Goal: Task Accomplishment & Management: Use online tool/utility

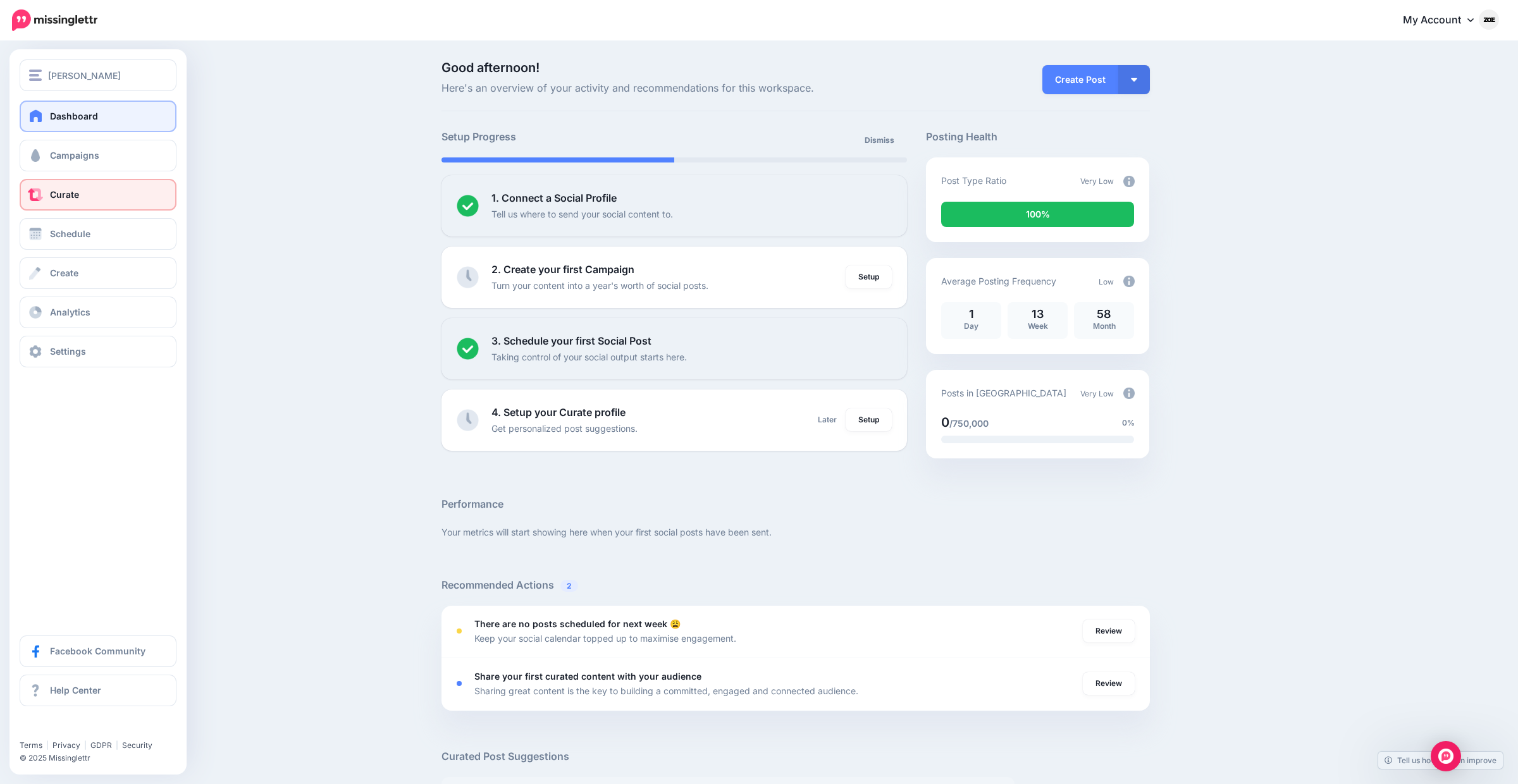
click at [43, 192] on link "Curate" at bounding box center [98, 195] width 157 height 32
click at [63, 219] on link "Schedule" at bounding box center [98, 234] width 157 height 32
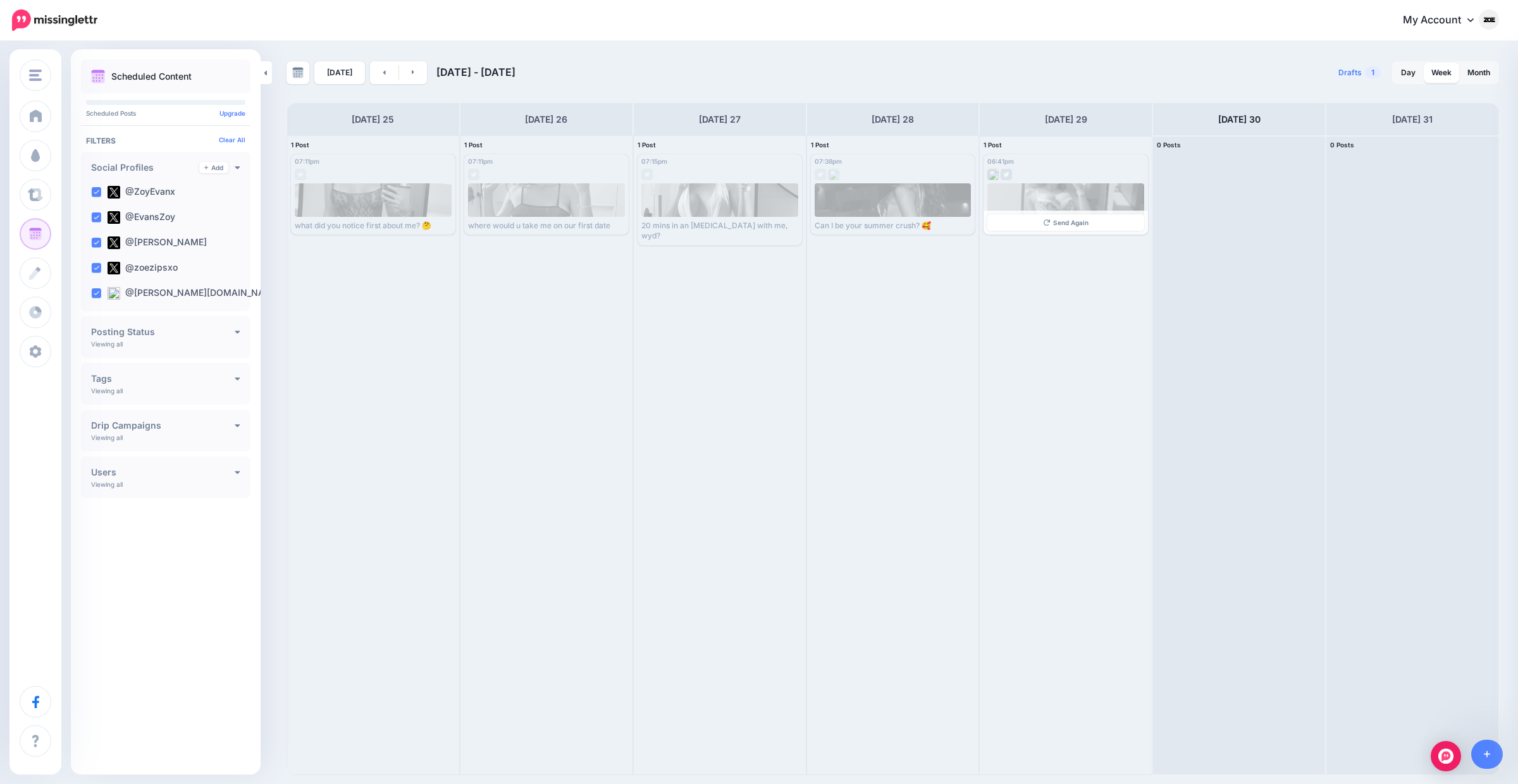
click at [1091, 193] on div at bounding box center [1066, 199] width 157 height 33
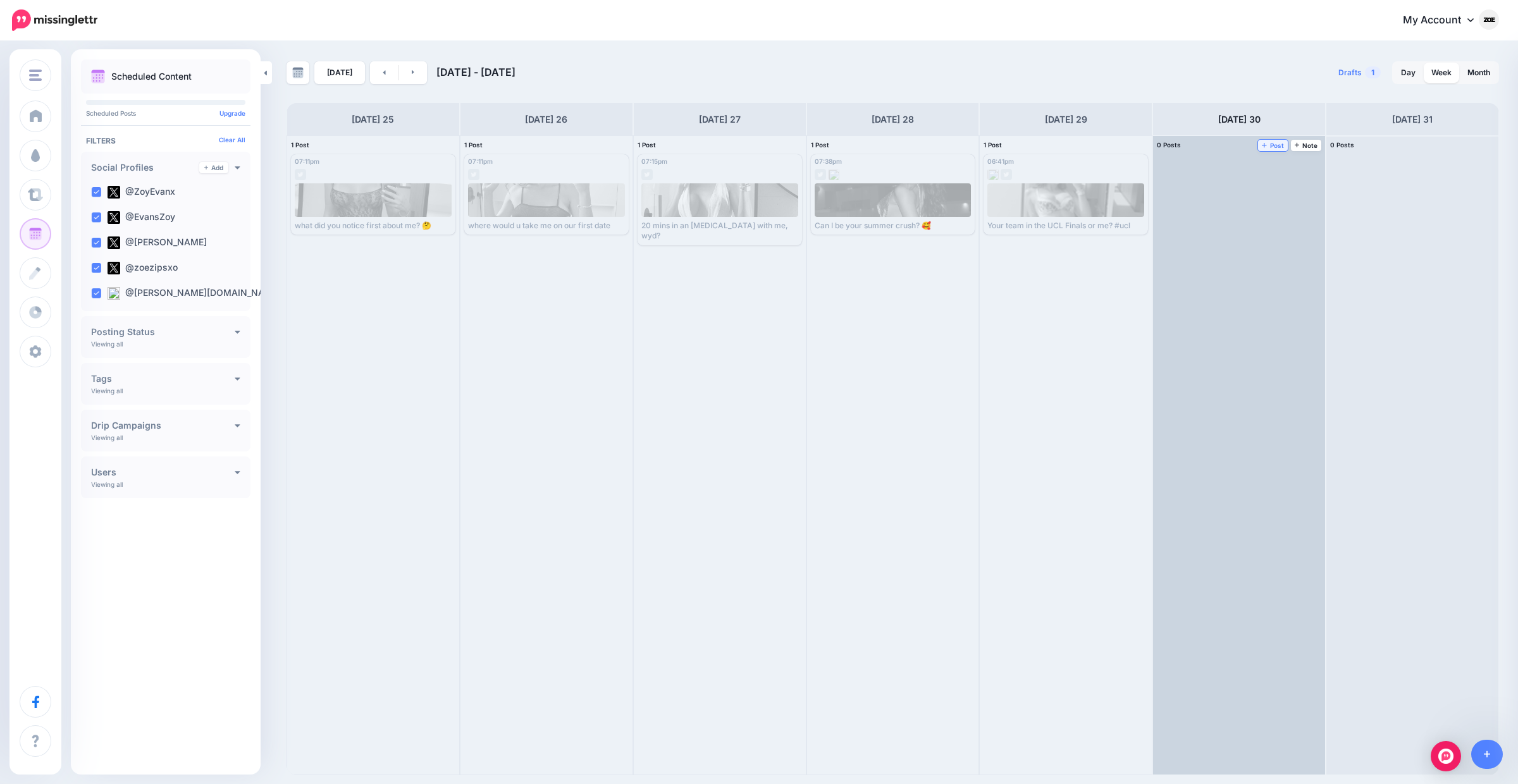
click at [1267, 144] on icon at bounding box center [1264, 144] width 5 height 6
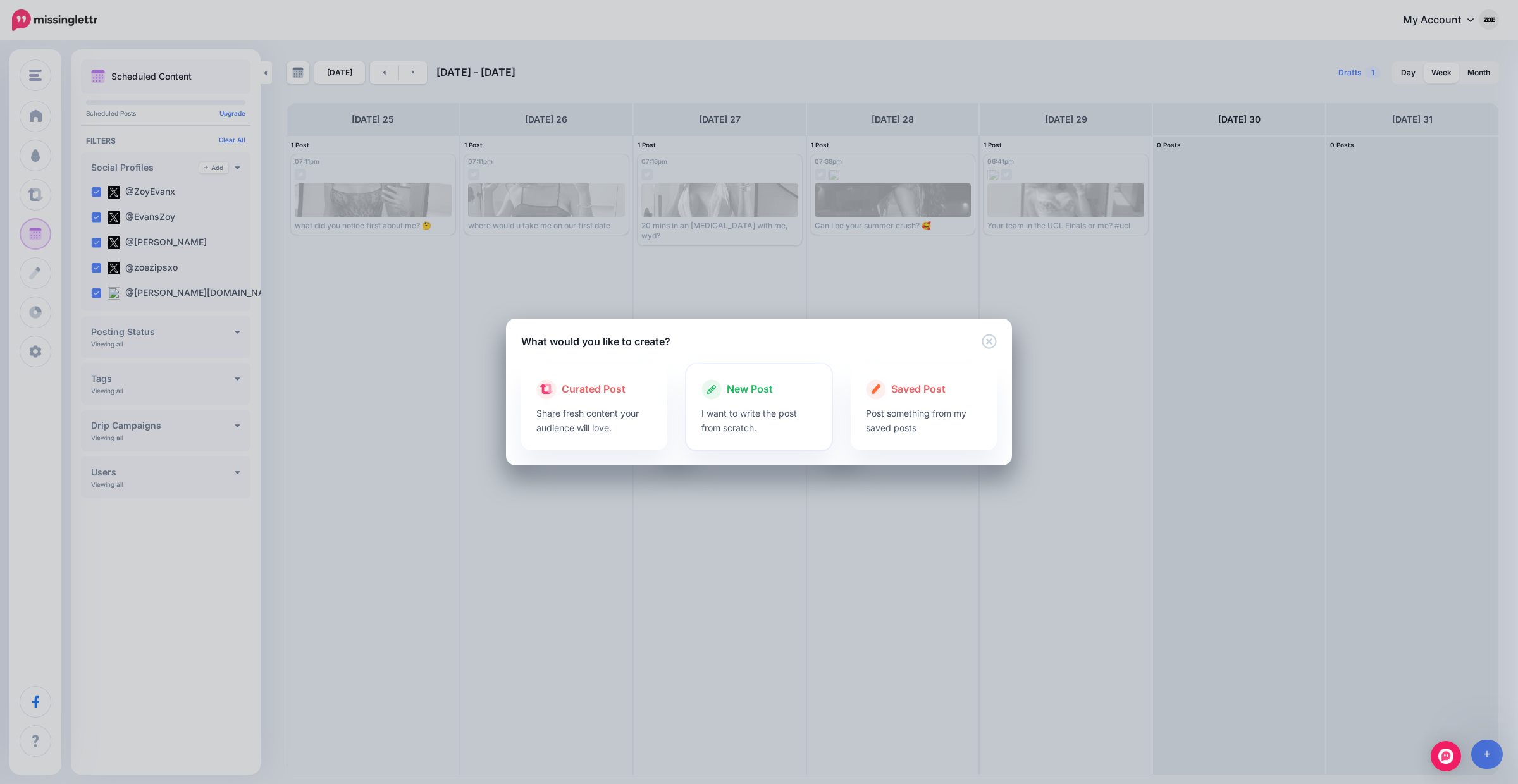
click at [726, 396] on span "New Post" at bounding box center [750, 389] width 46 height 16
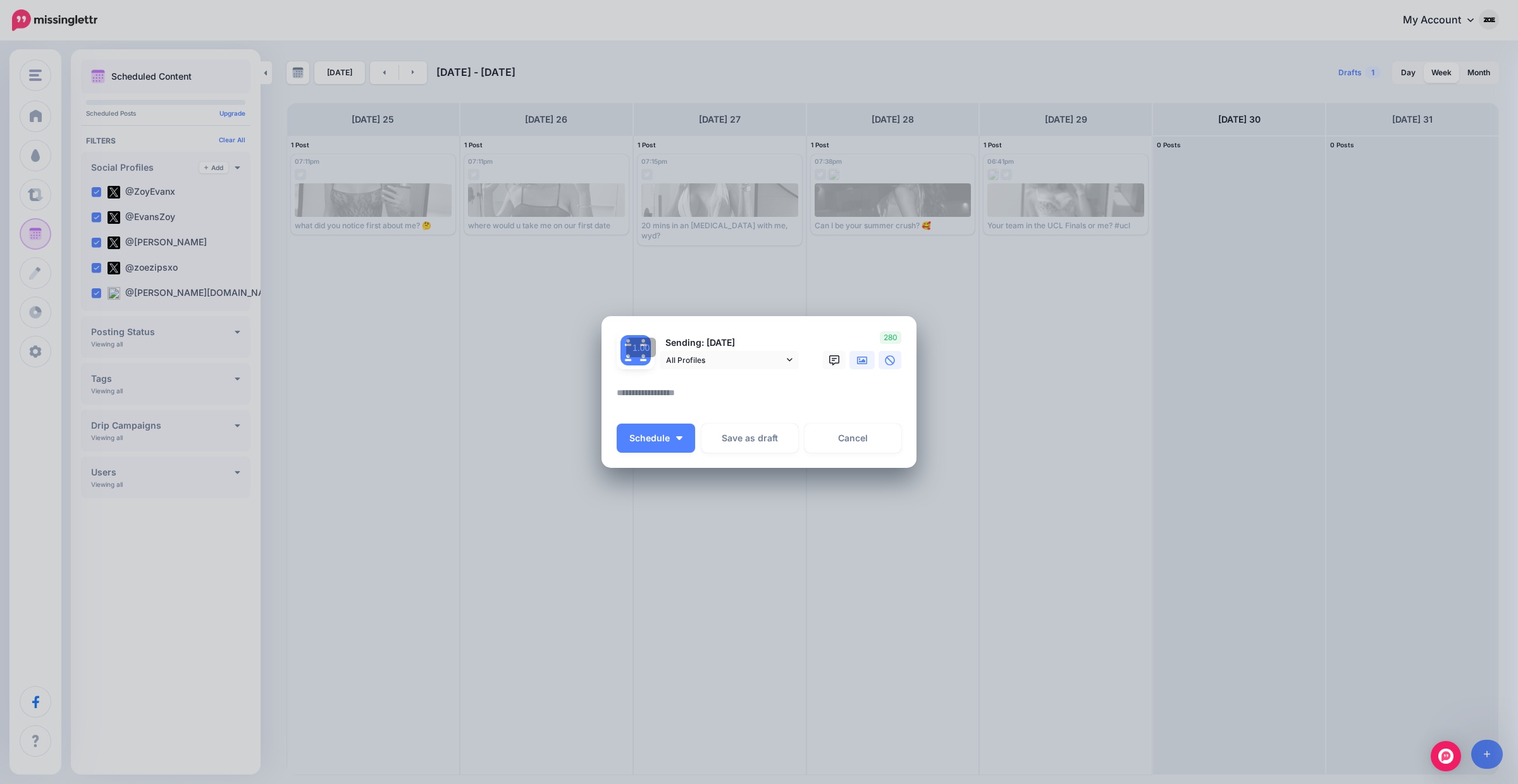
click at [857, 355] on icon at bounding box center [862, 360] width 10 height 10
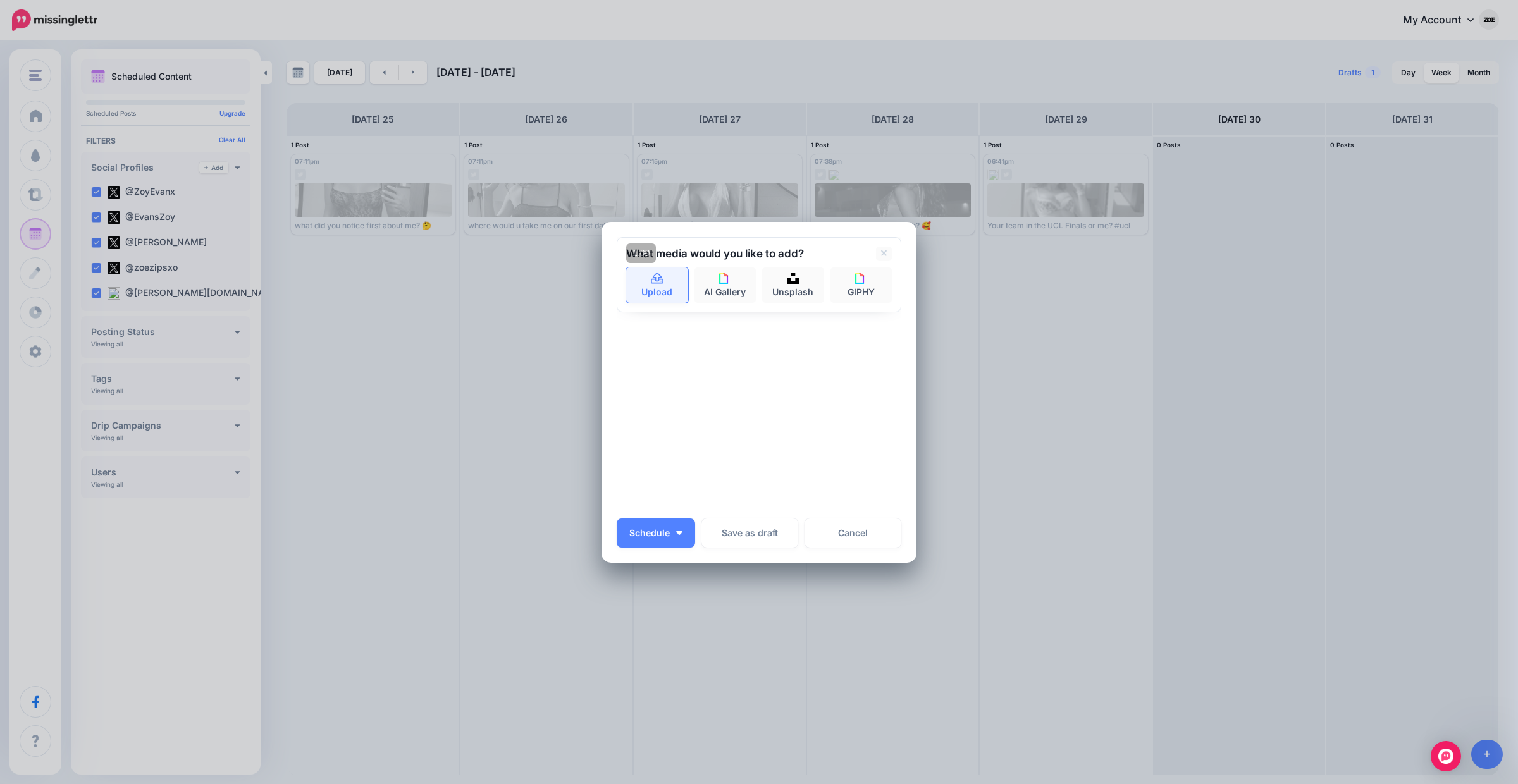
click at [644, 283] on link "Upload" at bounding box center [657, 285] width 62 height 35
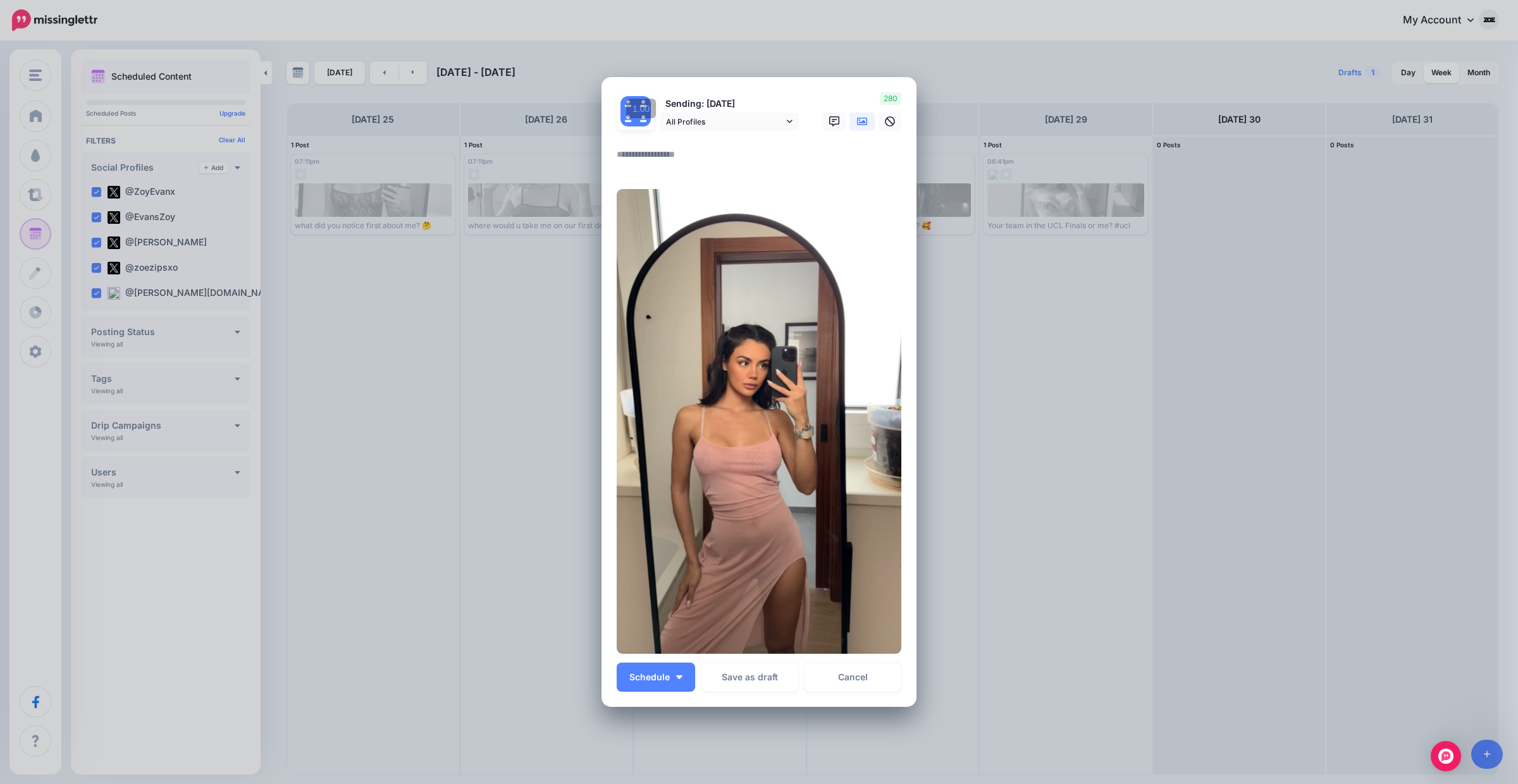
click at [748, 164] on textarea at bounding box center [762, 159] width 291 height 24
type textarea "**********"
click at [678, 681] on button "Schedule" at bounding box center [656, 677] width 79 height 29
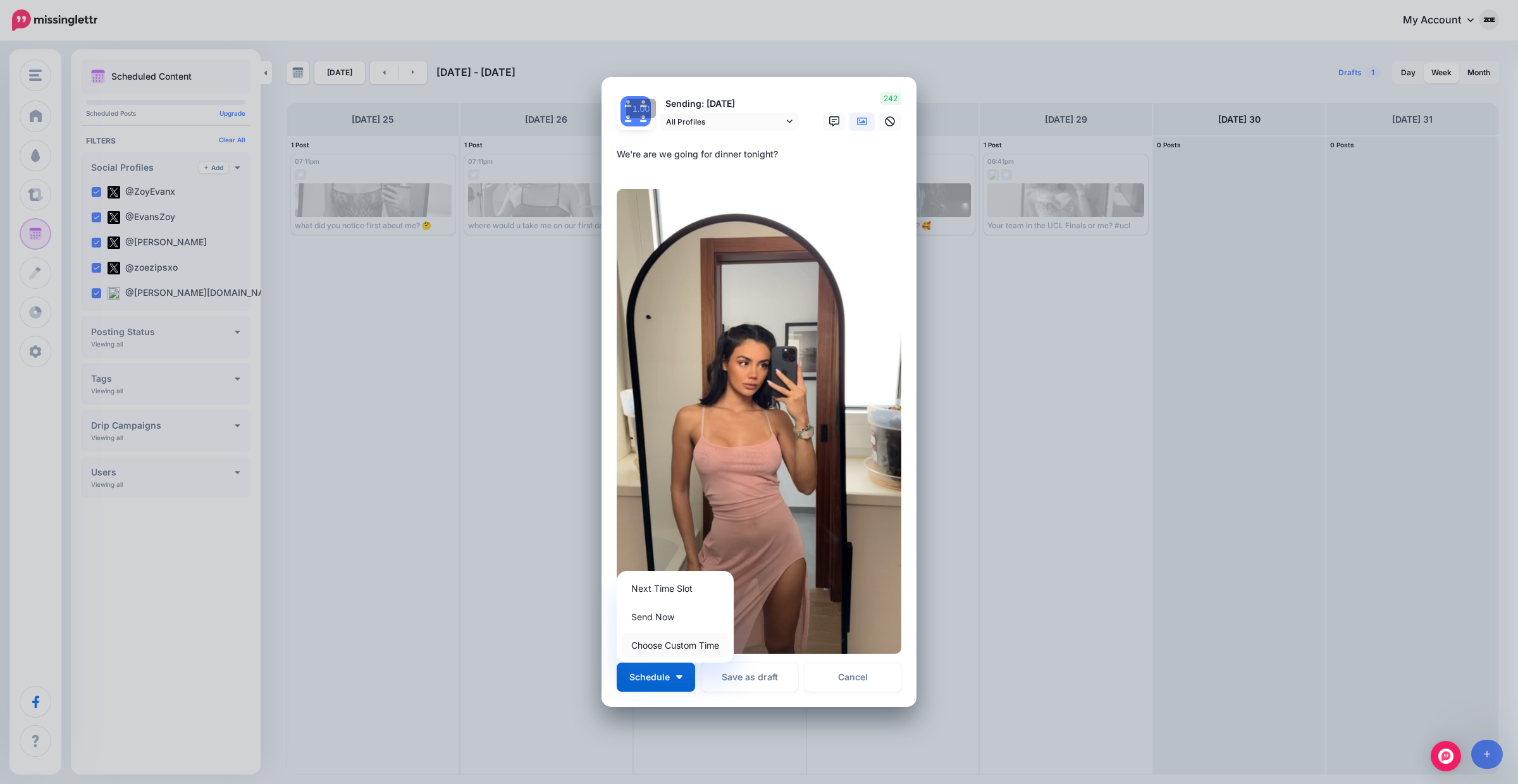
click at [678, 648] on link "Choose Custom Time" at bounding box center [676, 645] width 107 height 24
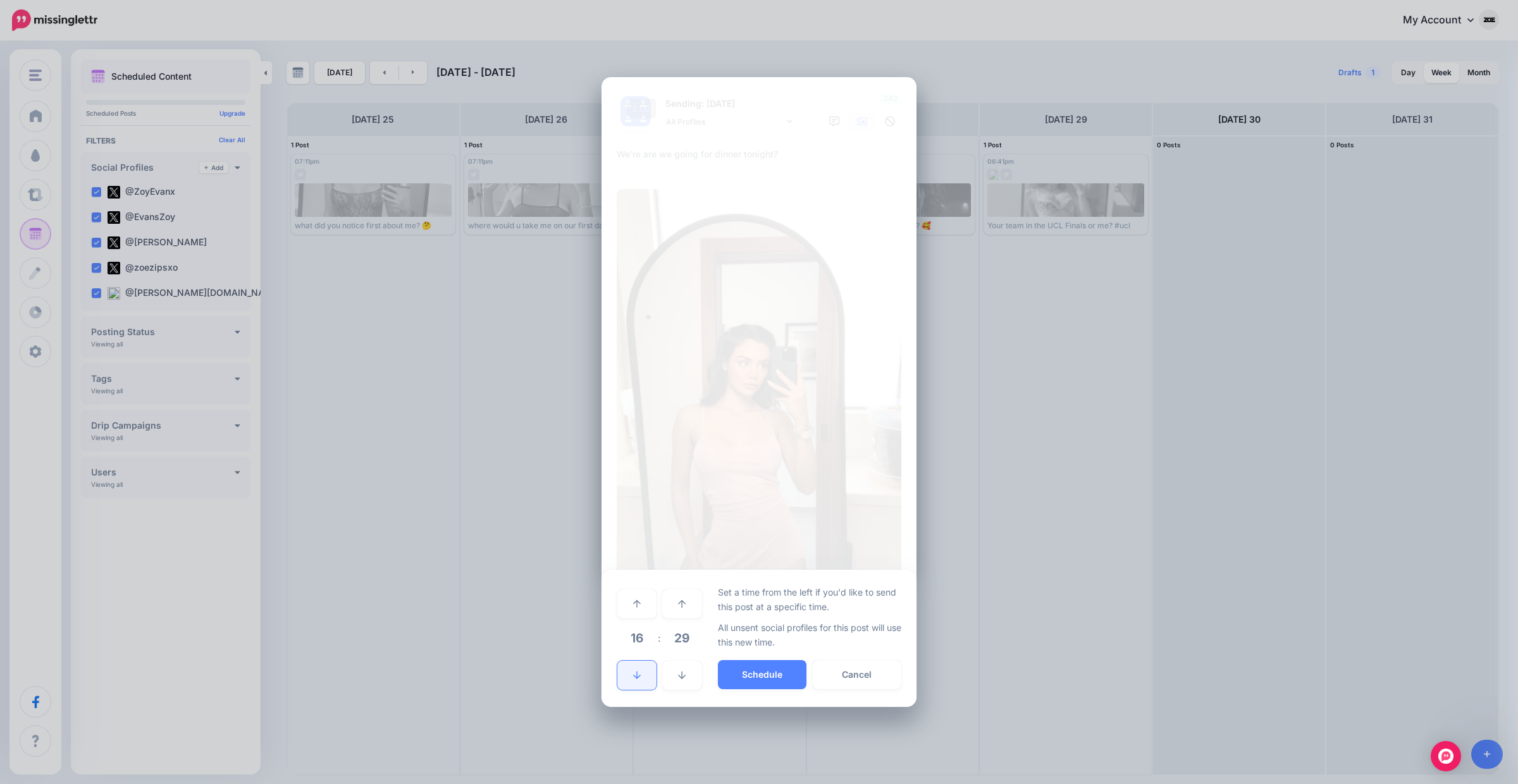
click at [650, 665] on link at bounding box center [637, 675] width 39 height 29
click at [638, 604] on icon at bounding box center [636, 604] width 7 height 9
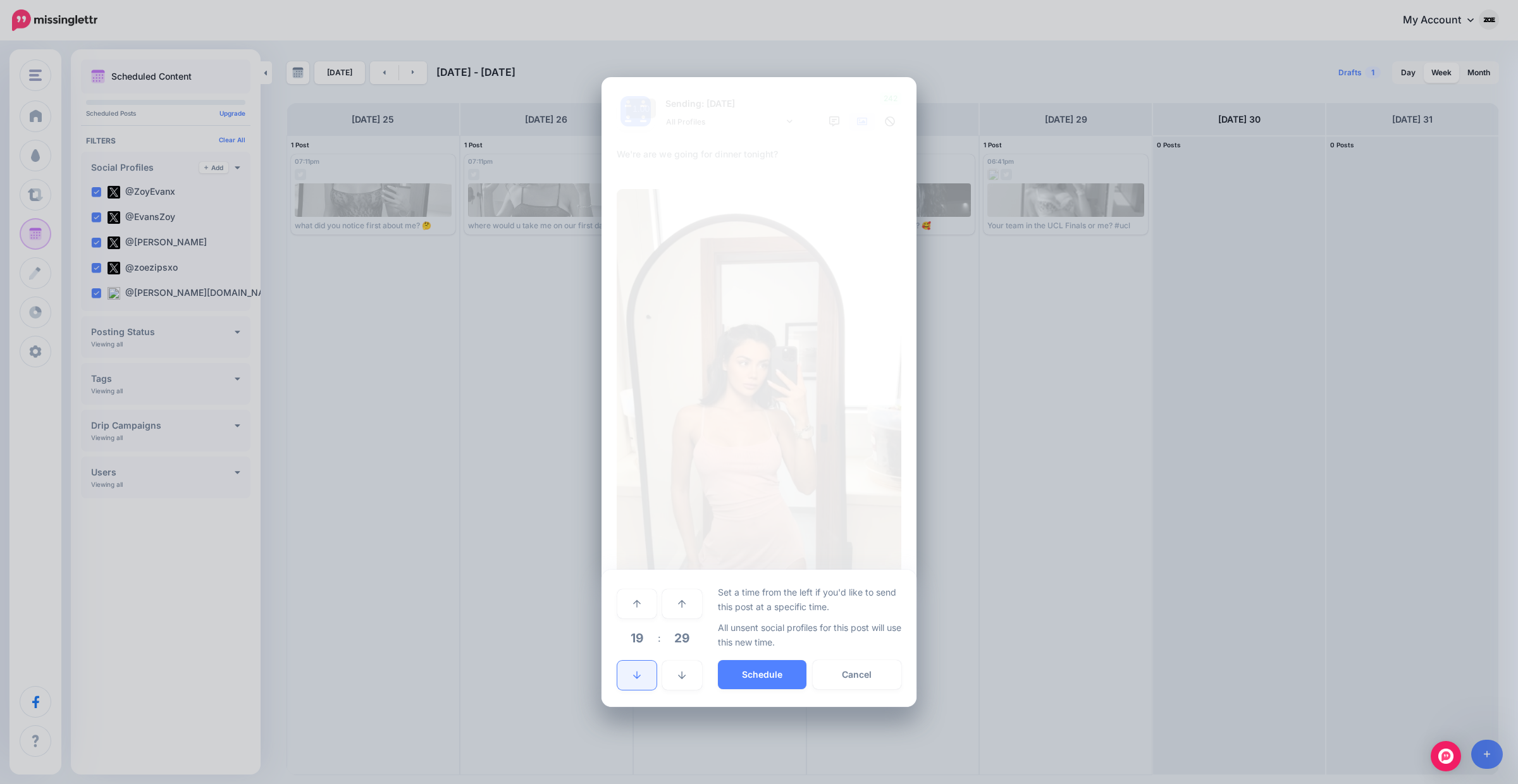
click at [627, 685] on link at bounding box center [637, 675] width 39 height 29
click at [746, 675] on button "Schedule" at bounding box center [762, 675] width 89 height 29
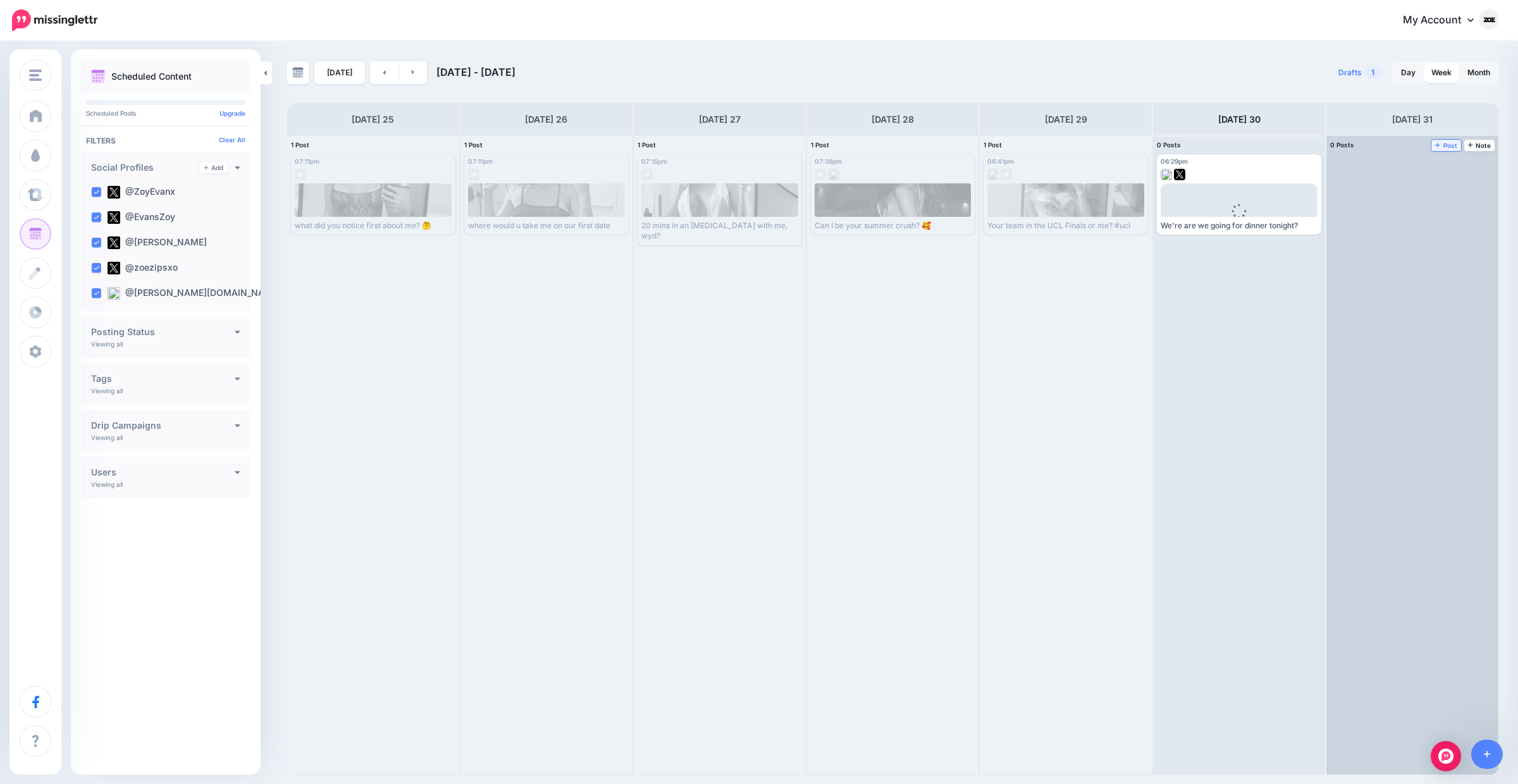
click at [1457, 145] on span "Post" at bounding box center [1446, 145] width 22 height 6
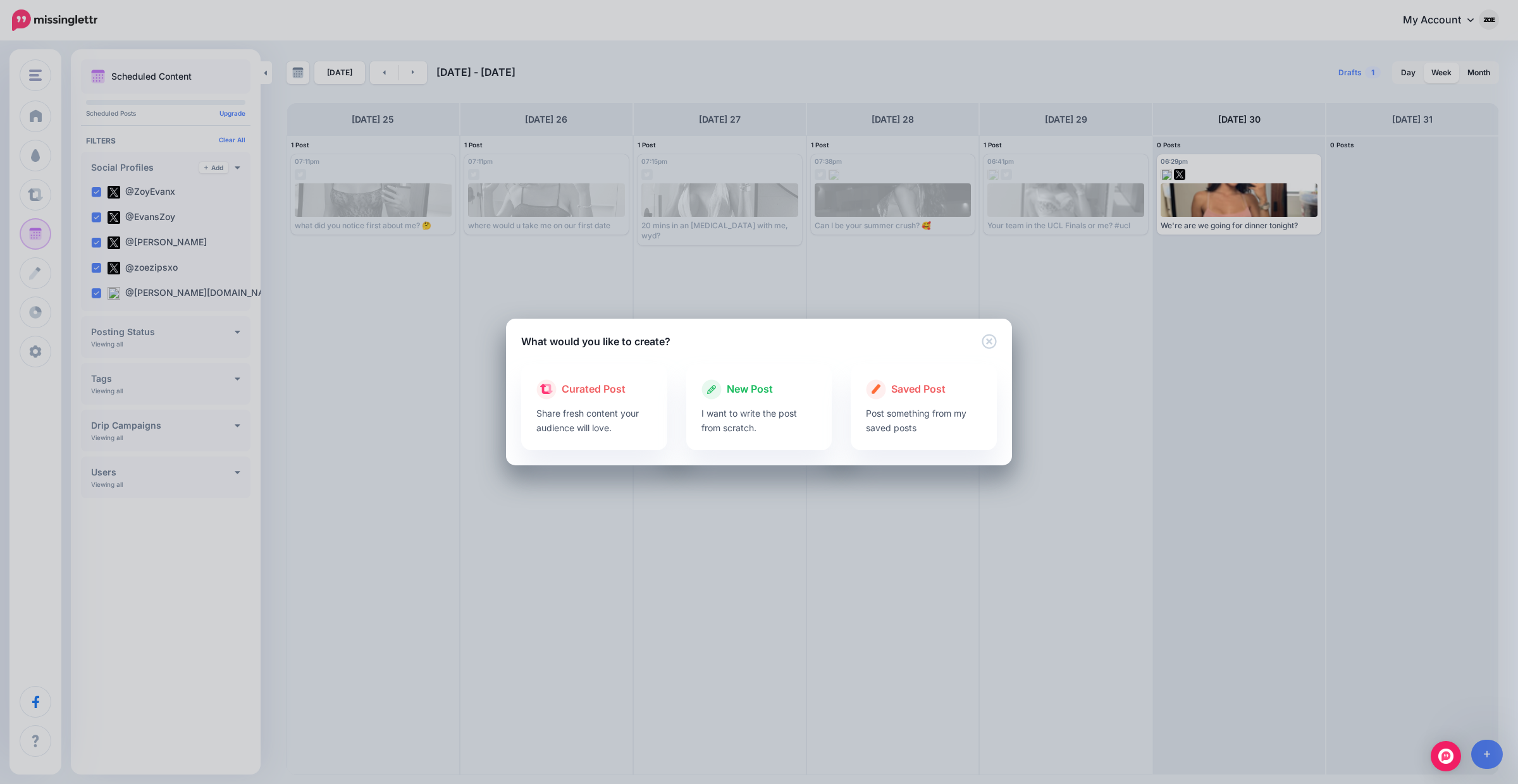
click at [677, 425] on div "New Post I want to write the post from scratch." at bounding box center [759, 407] width 165 height 86
click at [712, 418] on p "I want to write the post from scratch." at bounding box center [759, 420] width 116 height 29
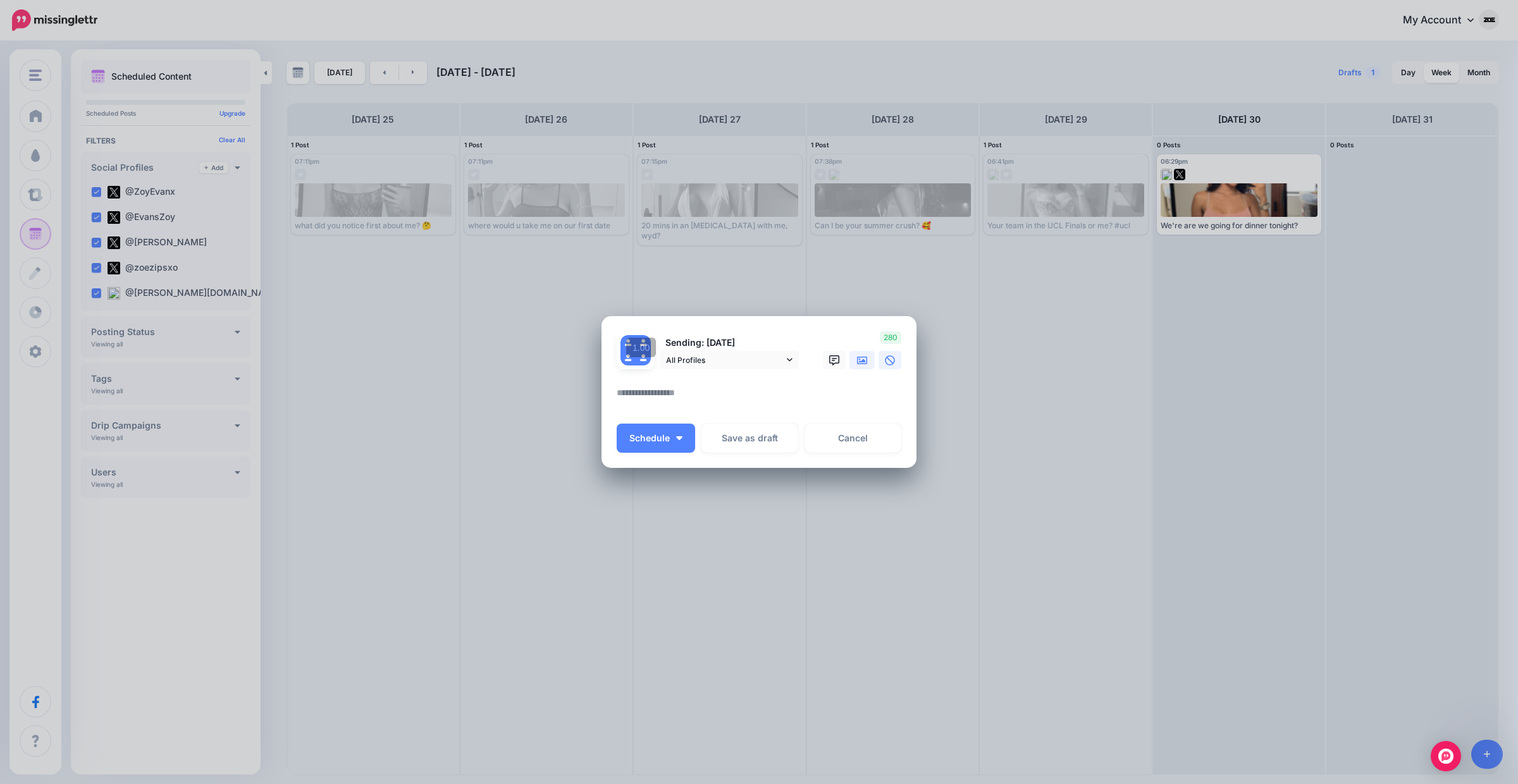
click at [861, 361] on icon at bounding box center [862, 360] width 10 height 10
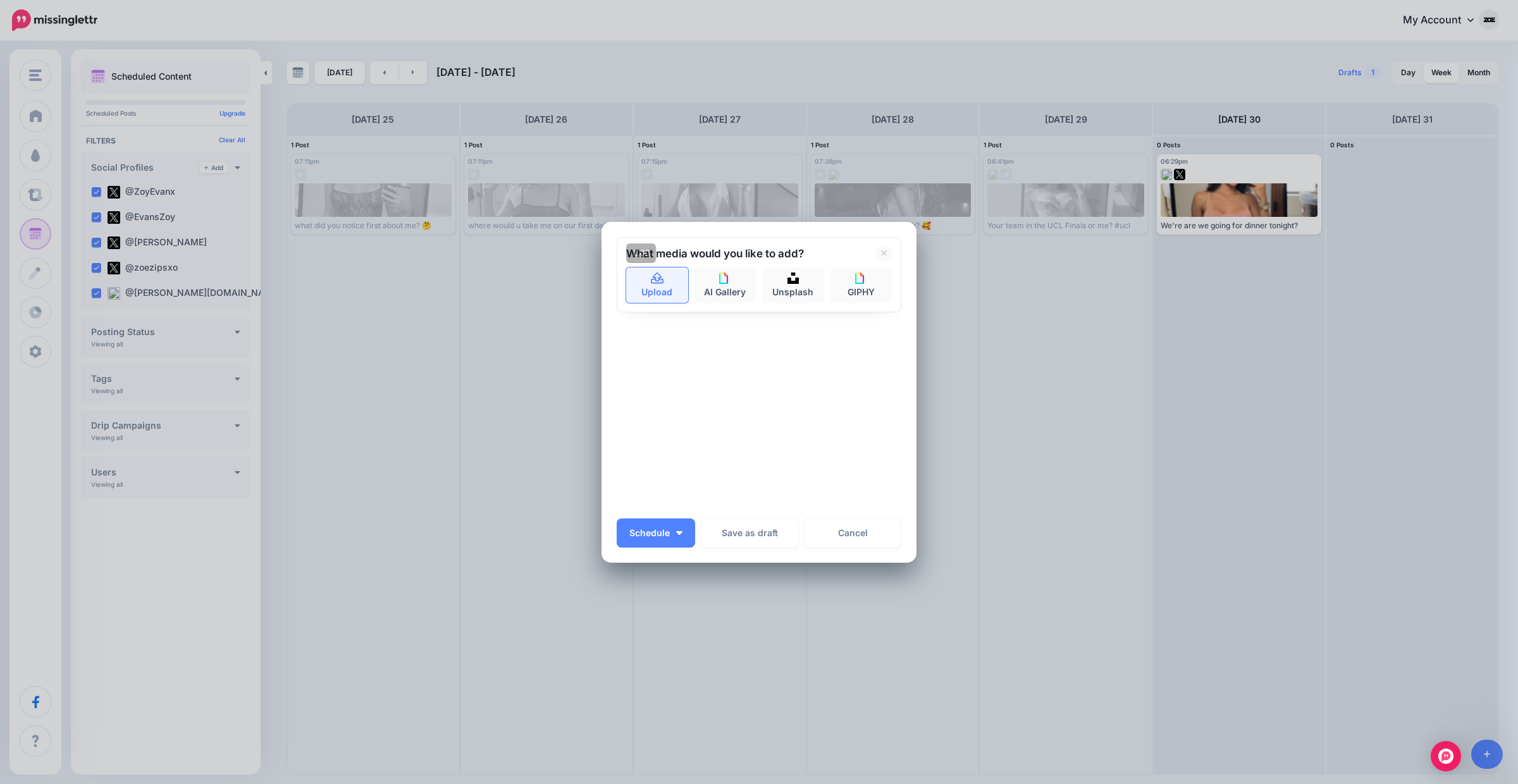
click at [662, 282] on icon at bounding box center [657, 277] width 13 height 12
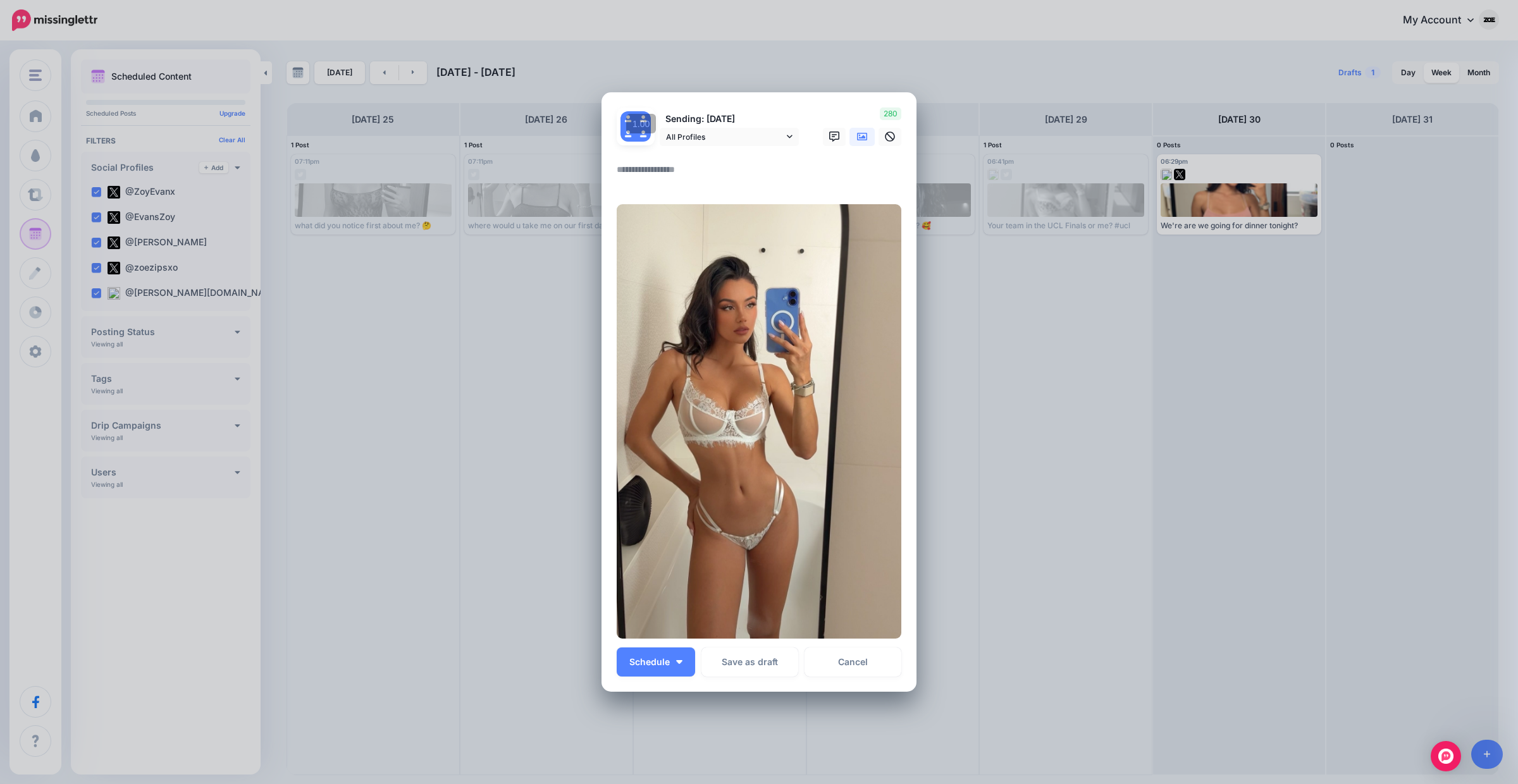
click at [720, 175] on textarea at bounding box center [762, 174] width 291 height 24
type textarea "**********"
click at [680, 667] on button "Schedule" at bounding box center [656, 662] width 79 height 29
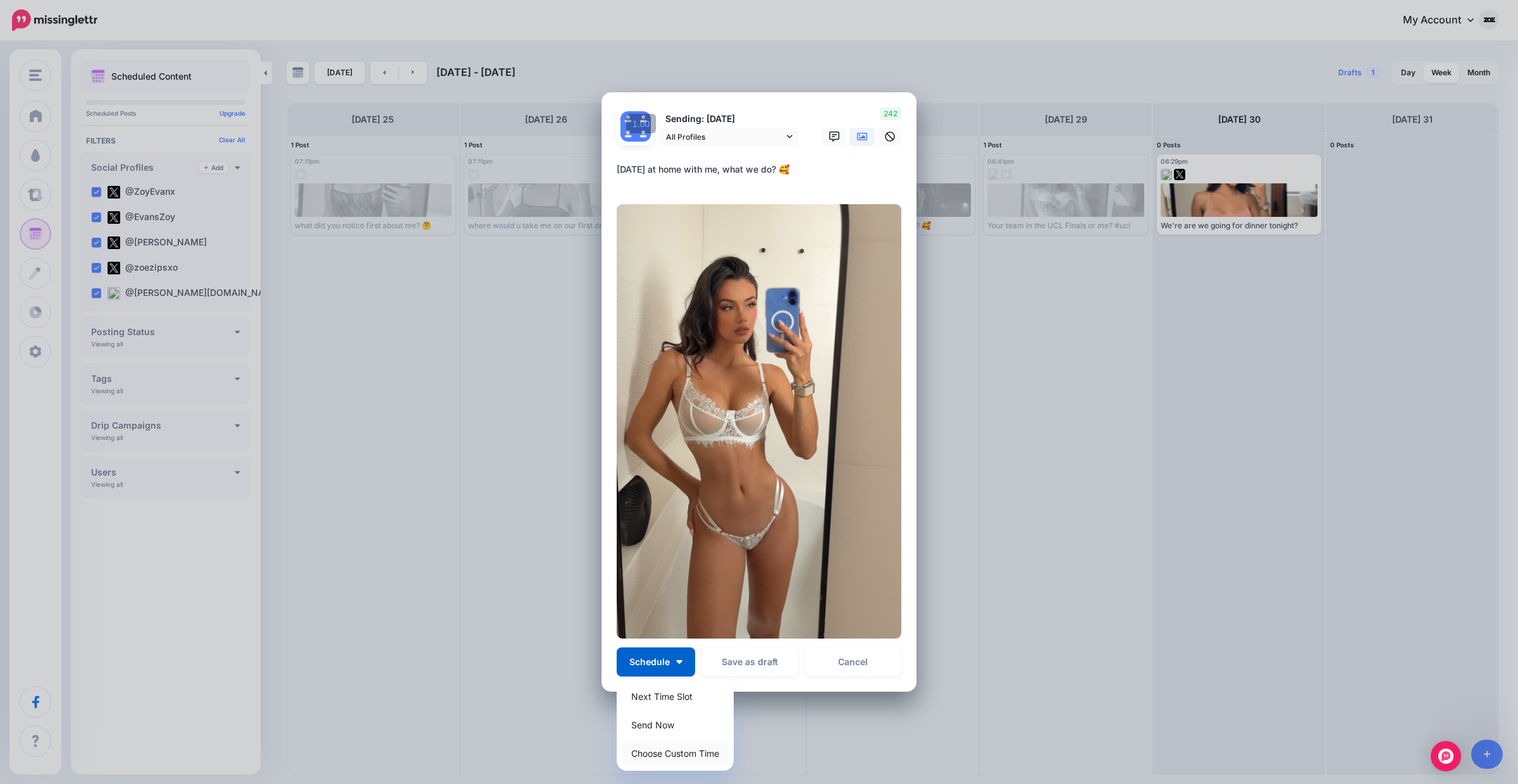
click at [684, 758] on link "Choose Custom Time" at bounding box center [676, 753] width 107 height 24
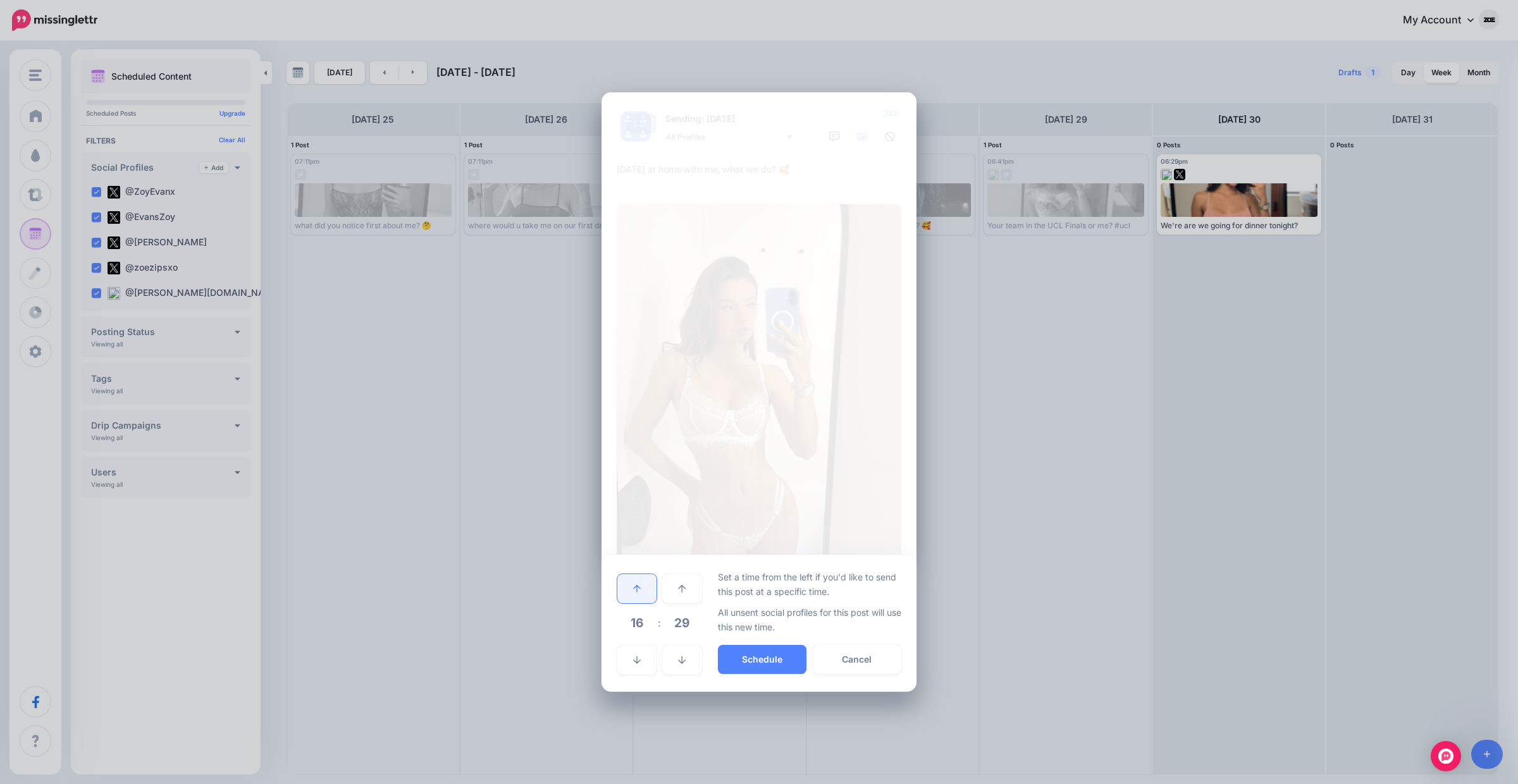
click at [648, 599] on link at bounding box center [637, 589] width 39 height 29
click at [765, 661] on button "Schedule" at bounding box center [762, 659] width 89 height 29
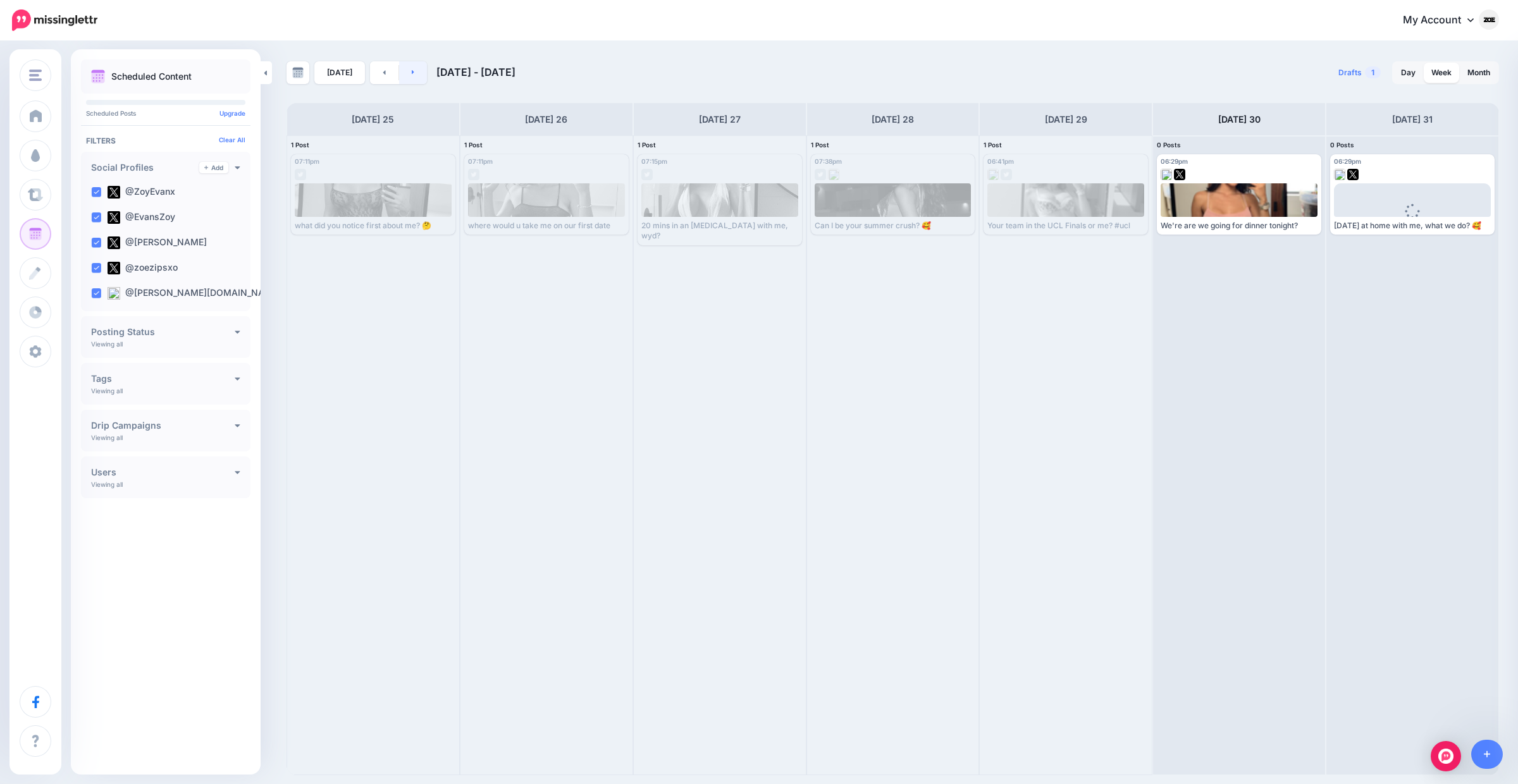
click at [408, 76] on link at bounding box center [413, 73] width 28 height 23
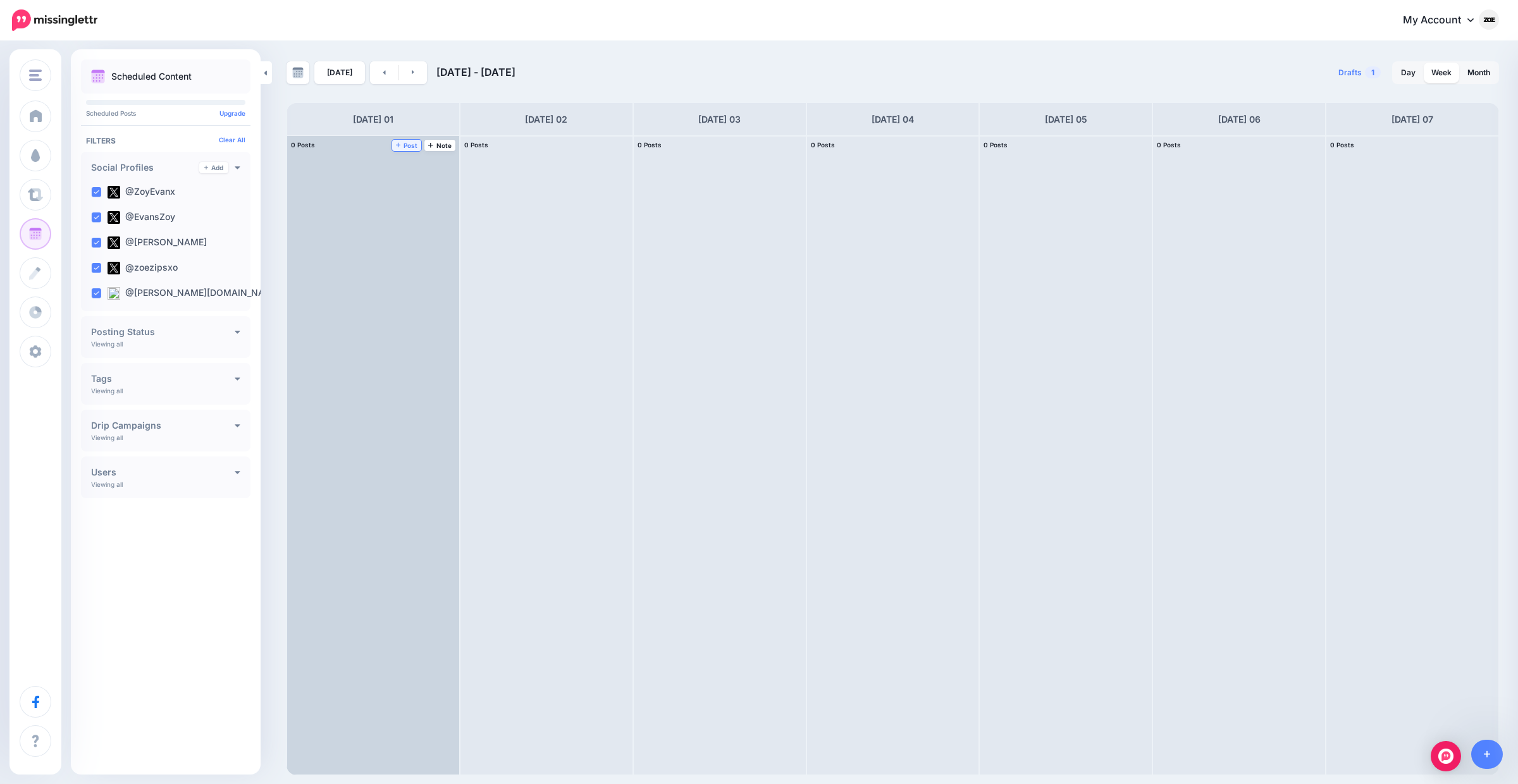
click at [412, 146] on span "Post" at bounding box center [407, 145] width 22 height 6
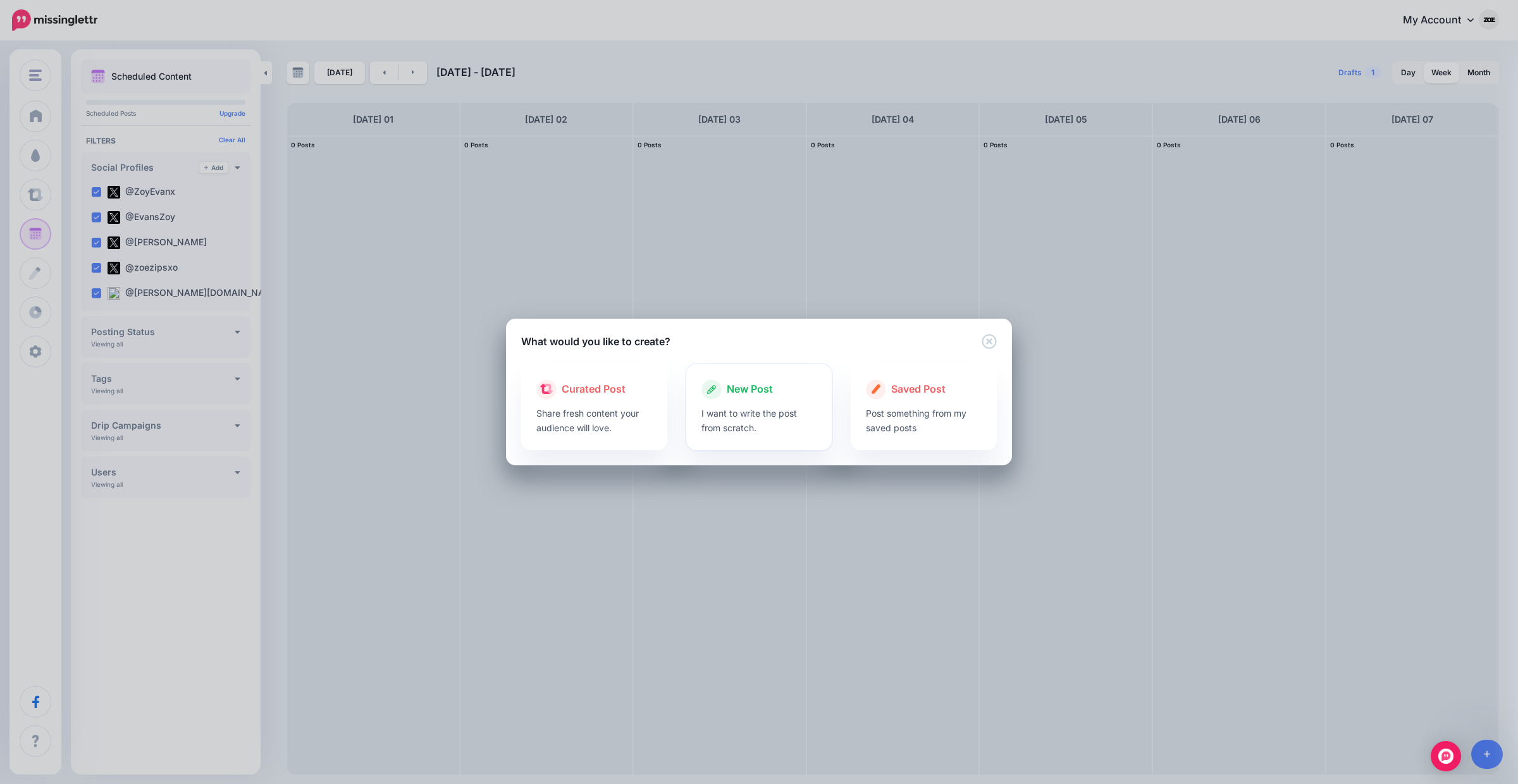
click at [735, 389] on span "New Post" at bounding box center [750, 389] width 46 height 16
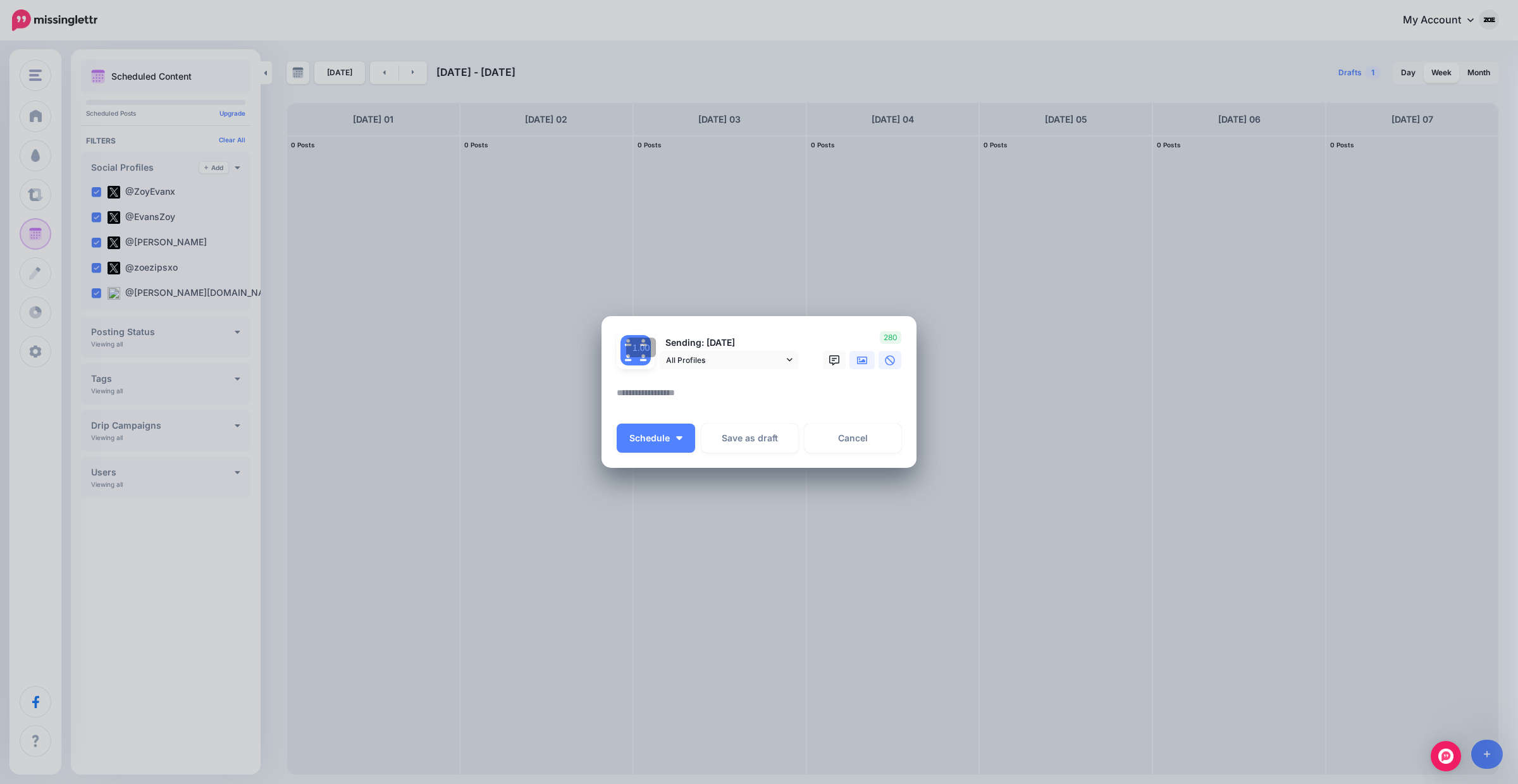
click at [851, 361] on link at bounding box center [861, 360] width 25 height 18
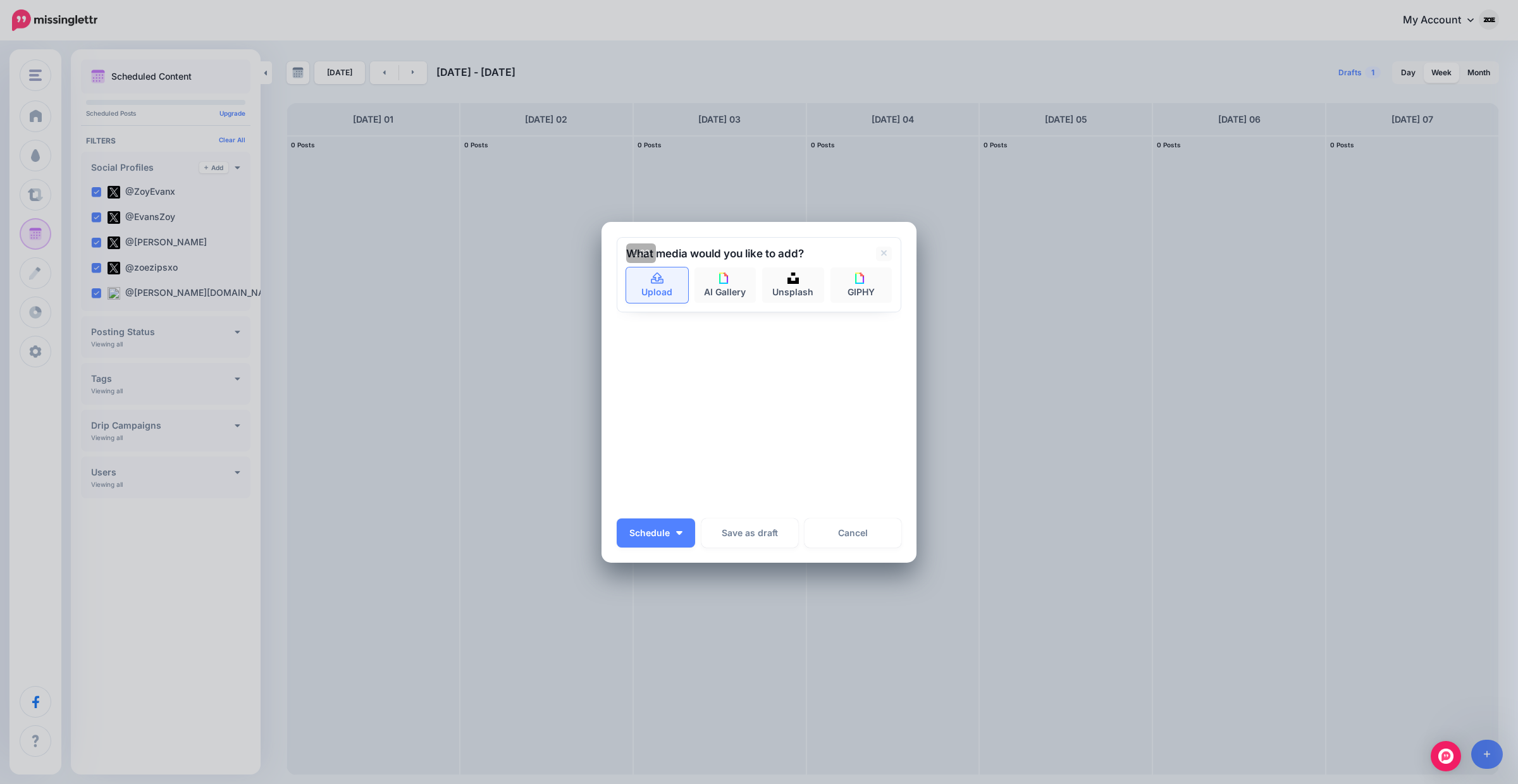
click at [673, 277] on link "Upload" at bounding box center [657, 285] width 62 height 35
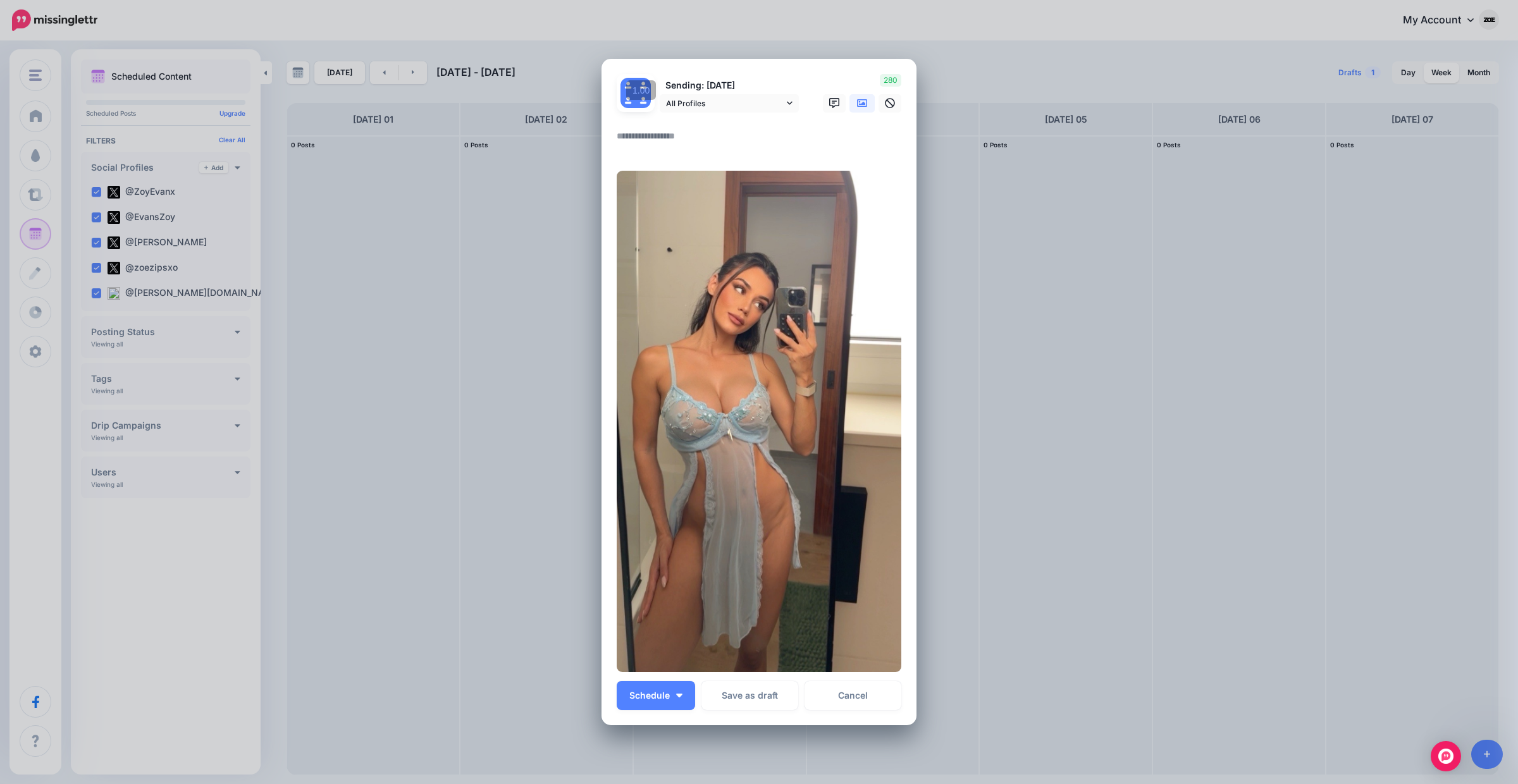
click at [671, 131] on textarea at bounding box center [762, 140] width 291 height 24
type textarea "**********"
click at [681, 697] on img "button" at bounding box center [679, 696] width 6 height 4
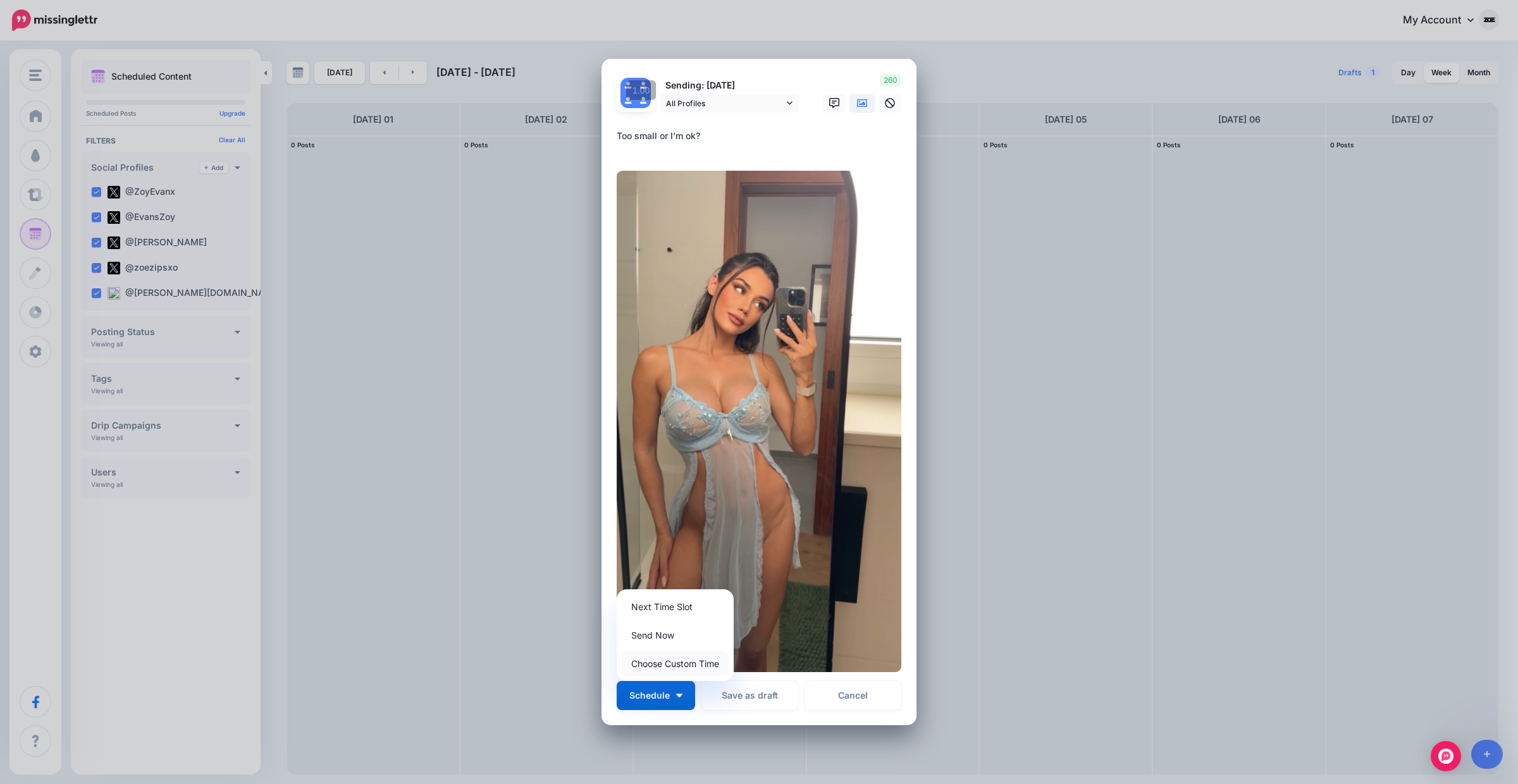
click at [680, 658] on link "Choose Custom Time" at bounding box center [676, 663] width 107 height 24
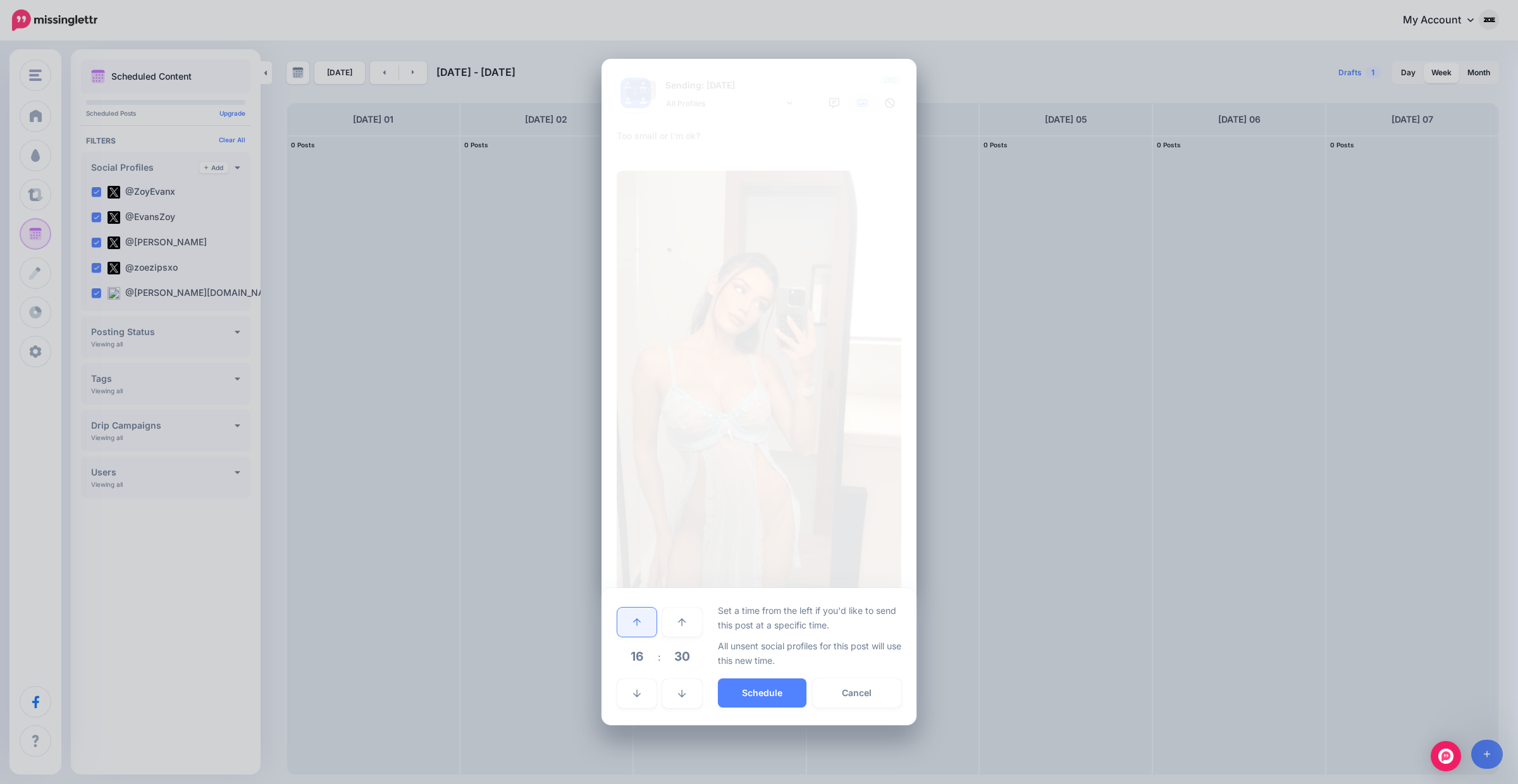
click at [646, 621] on link at bounding box center [637, 622] width 39 height 29
click at [773, 694] on button "Schedule" at bounding box center [762, 693] width 89 height 29
